Goal: Navigation & Orientation: Go to known website

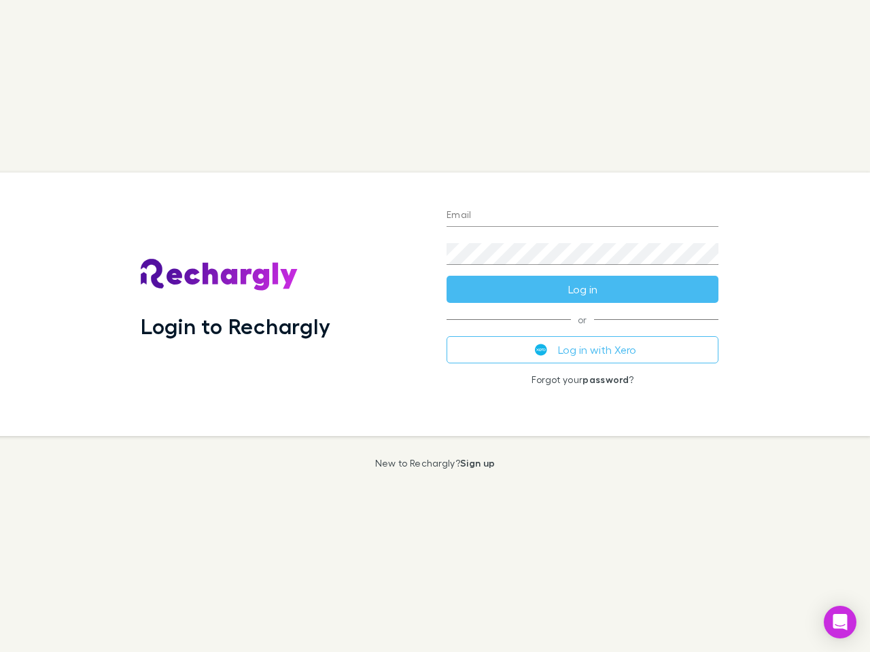
click at [435, 326] on div "Login to Rechargly" at bounding box center [283, 305] width 306 height 264
click at [582, 216] on input "Email" at bounding box center [583, 216] width 272 height 22
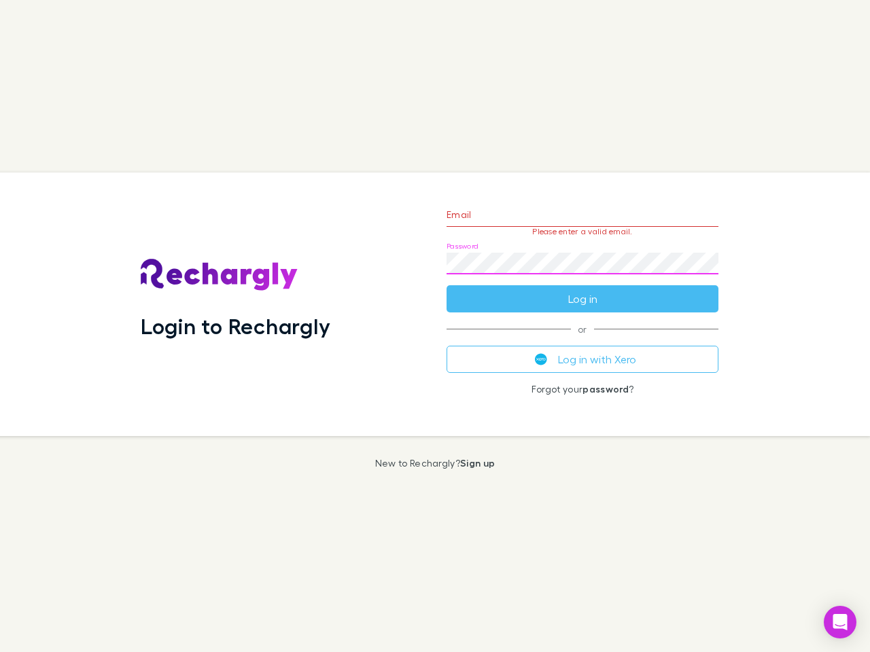
click at [582, 290] on form "Email Please enter a valid email. Password Log in" at bounding box center [583, 253] width 272 height 118
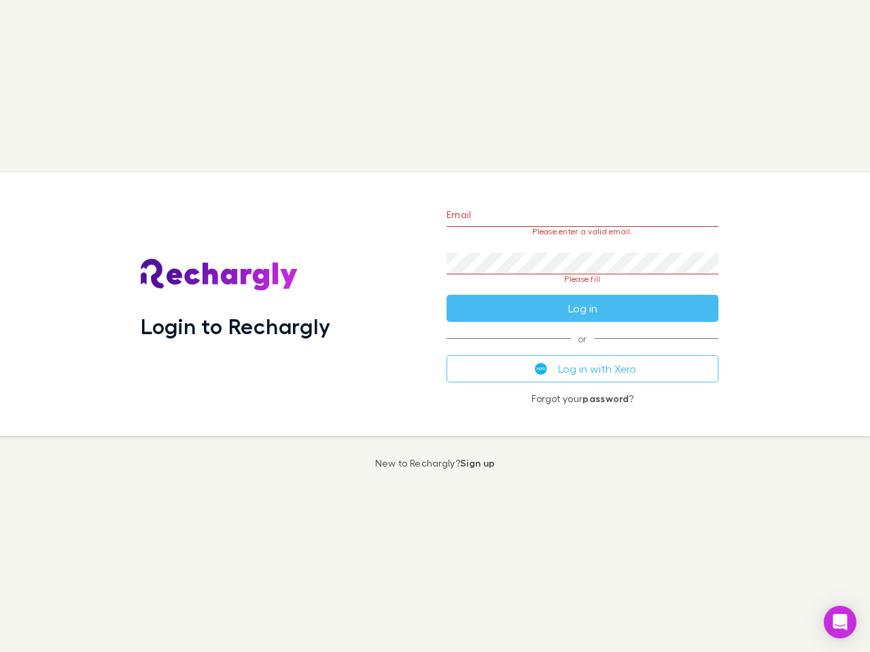
click at [582, 350] on div "Email Please enter a valid email. Password Please fill Log in or Log in with Xe…" at bounding box center [583, 305] width 294 height 264
click at [840, 623] on icon "Open Intercom Messenger" at bounding box center [840, 622] width 14 height 16
